Goal: Information Seeking & Learning: Get advice/opinions

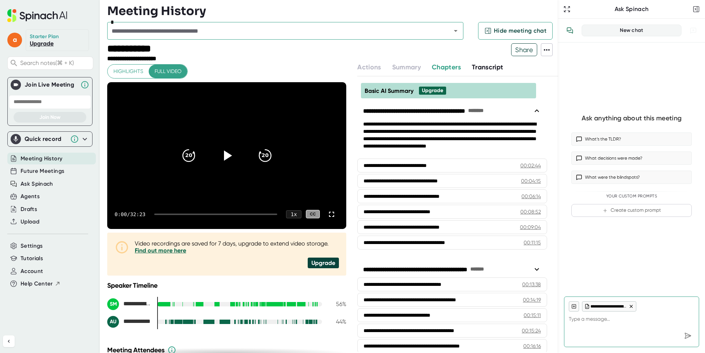
click at [51, 36] on div "Starter Plan" at bounding box center [44, 36] width 29 height 7
click at [47, 43] on link "Upgrade" at bounding box center [42, 43] width 24 height 7
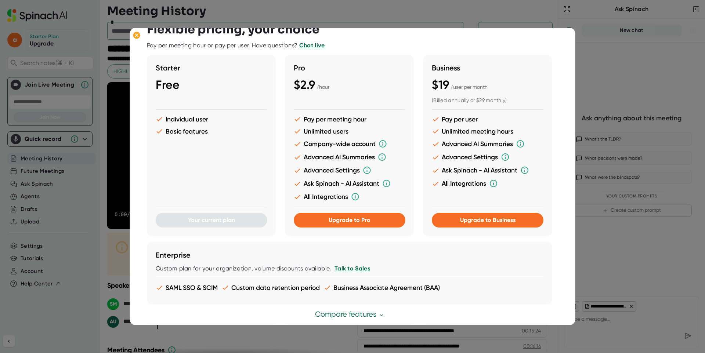
scroll to position [11, 0]
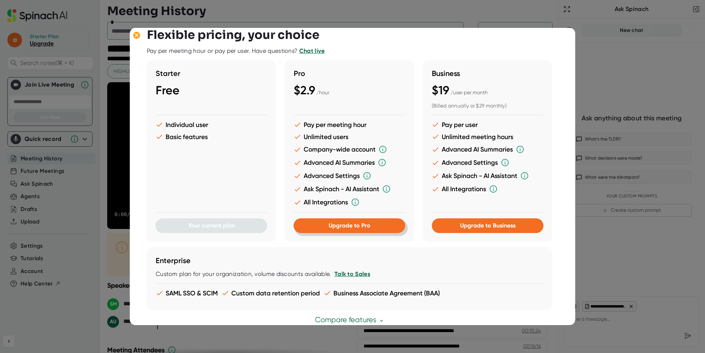
click at [338, 231] on button "Upgrade to Pro" at bounding box center [350, 226] width 112 height 15
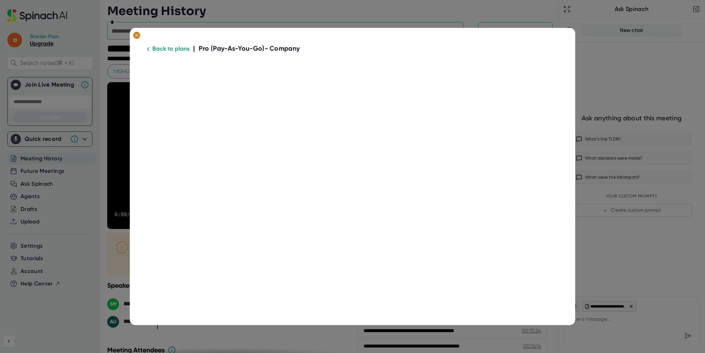
click at [134, 34] on ellipse at bounding box center [136, 35] width 7 height 7
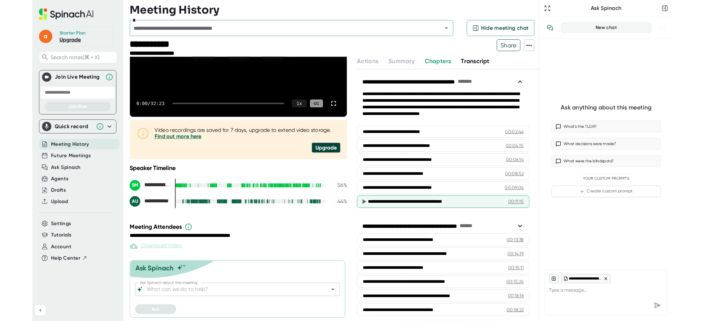
scroll to position [21, 0]
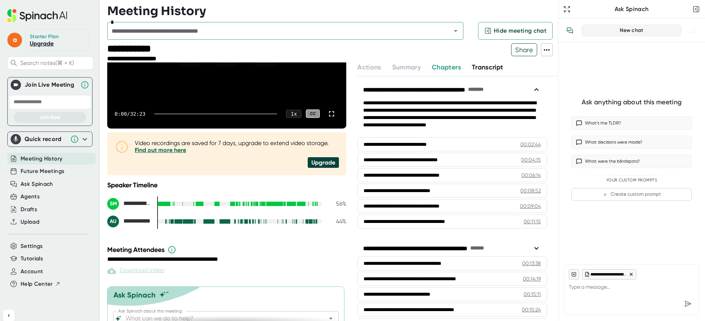
type textarea "x"
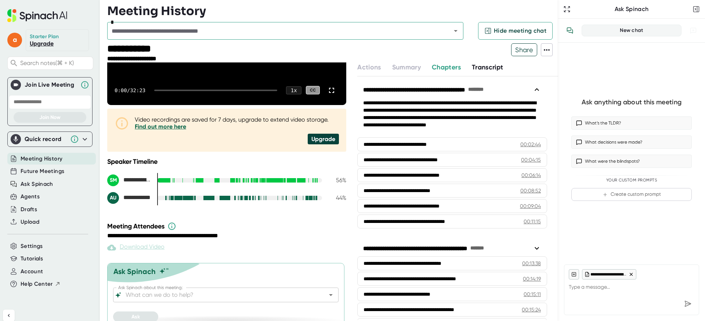
scroll to position [133, 0]
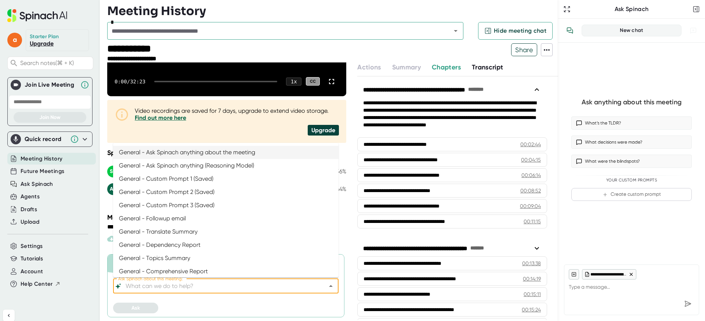
click at [267, 288] on input "Ask Spinach about this meeting:" at bounding box center [219, 286] width 191 height 10
click at [227, 259] on li "General - Topics Summary" at bounding box center [226, 258] width 226 height 13
type input "General - Topics Summary"
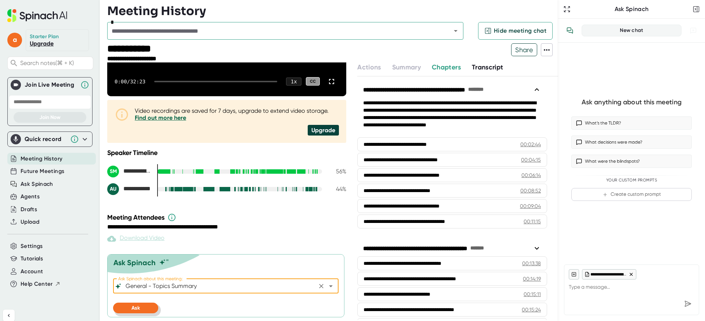
click at [150, 309] on button "Ask" at bounding box center [135, 308] width 45 height 11
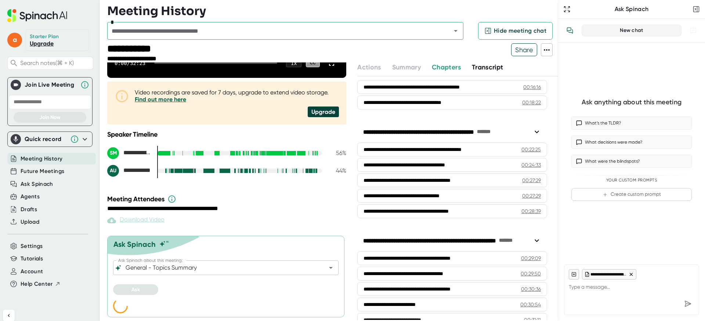
scroll to position [277, 0]
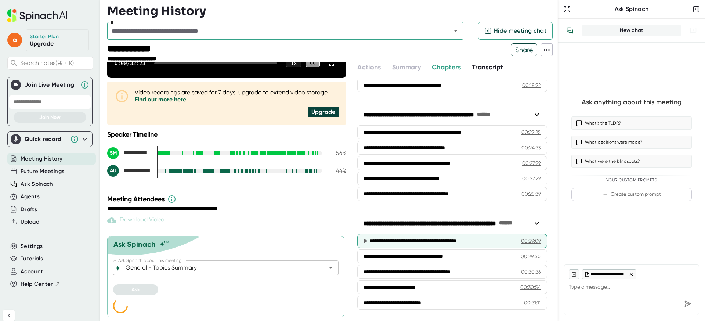
click at [478, 241] on div "**********" at bounding box center [442, 240] width 145 height 7
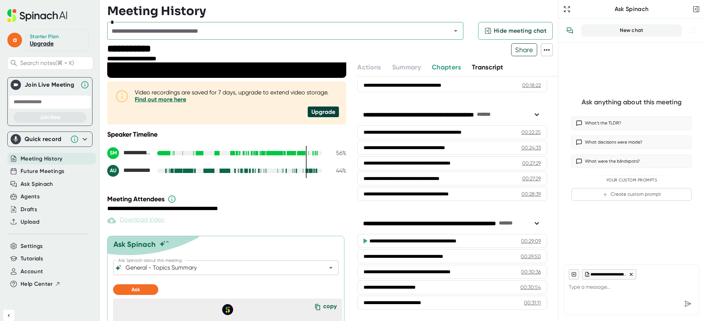
click at [538, 222] on icon at bounding box center [537, 223] width 9 height 9
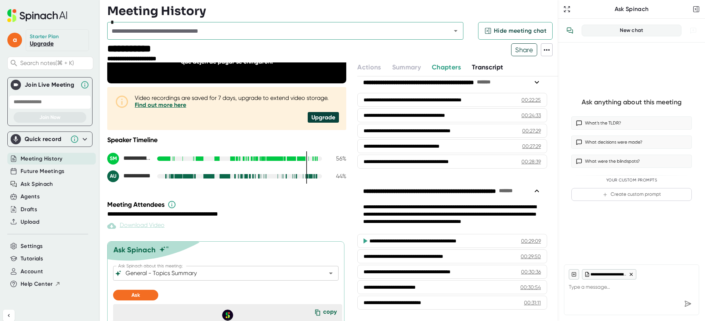
scroll to position [0, 0]
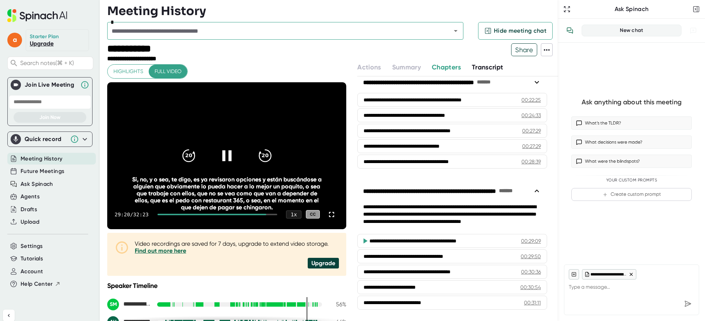
click at [231, 157] on icon at bounding box center [227, 155] width 18 height 18
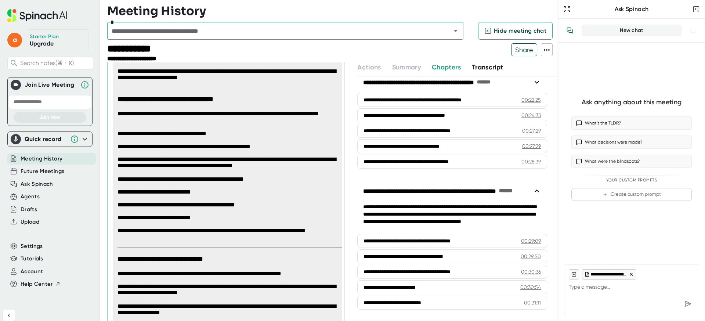
scroll to position [1286, 0]
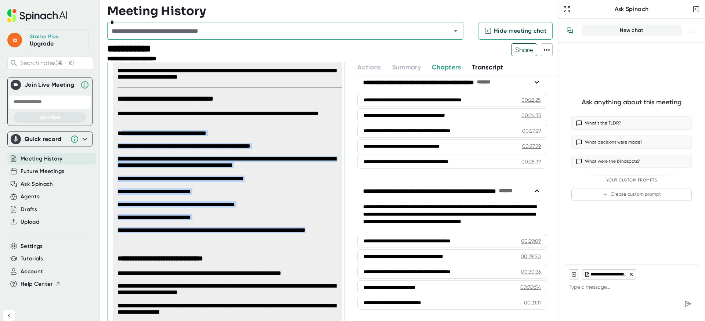
drag, startPoint x: 121, startPoint y: 133, endPoint x: 239, endPoint y: 235, distance: 156.1
copy span "**********"
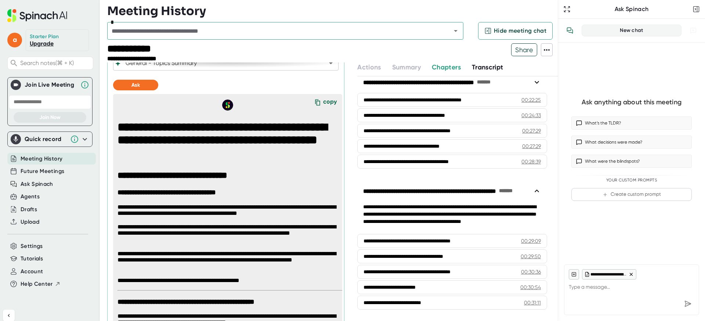
scroll to position [367, 0]
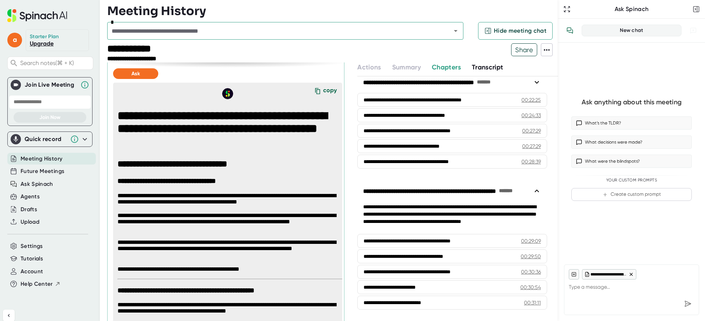
click at [323, 93] on icon at bounding box center [317, 91] width 11 height 11
click at [318, 91] on icon at bounding box center [317, 91] width 11 height 11
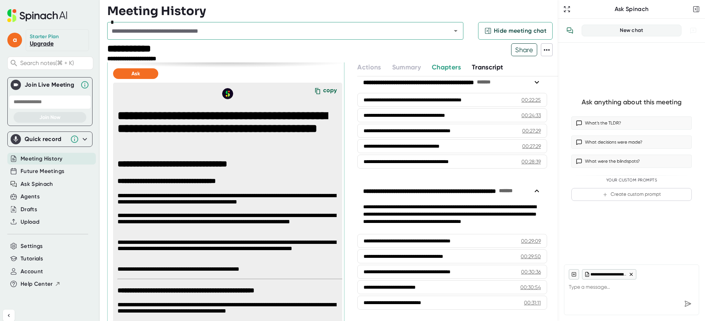
click at [319, 92] on icon at bounding box center [317, 91] width 11 height 11
type textarea "x"
